Goal: Find specific page/section: Find specific page/section

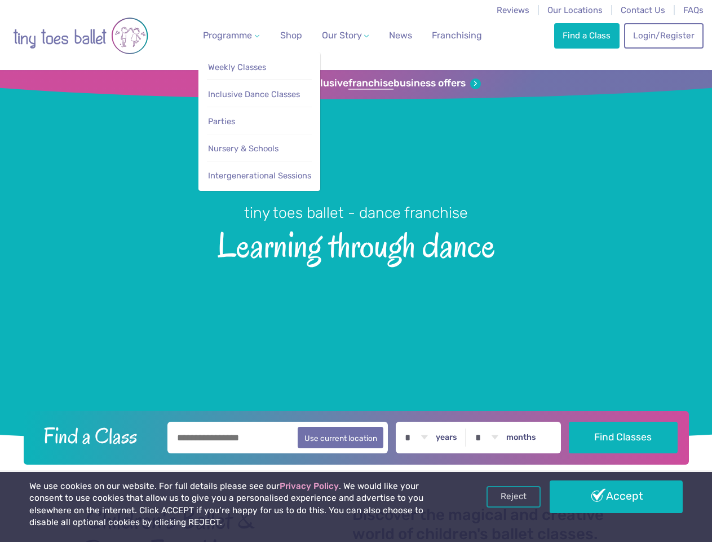
click at [229, 35] on span "Programme" at bounding box center [227, 35] width 49 height 11
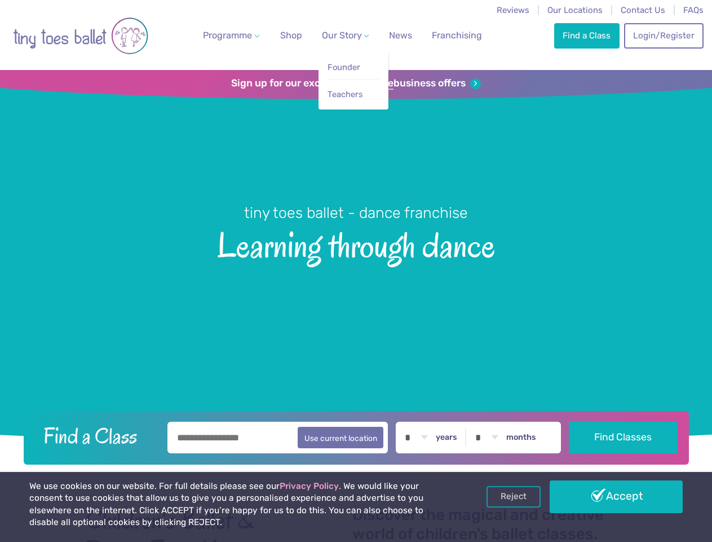
click at [336, 35] on span "Our Story" at bounding box center [342, 35] width 40 height 11
click at [356, 83] on li "Teachers" at bounding box center [354, 91] width 54 height 25
click at [356, 436] on button "Use current location" at bounding box center [341, 436] width 86 height 21
type input "**********"
click at [514, 496] on link "Reject" at bounding box center [514, 496] width 54 height 21
